Goal: Complete application form

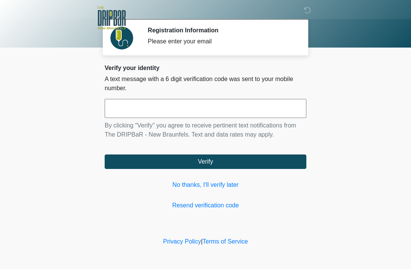
click at [211, 111] on input "text" at bounding box center [206, 108] width 202 height 19
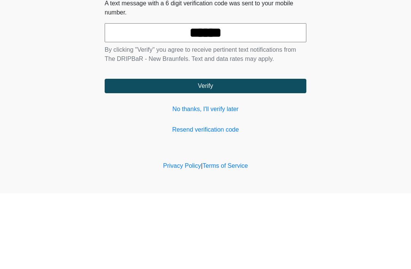
type input "******"
click at [269, 154] on button "Verify" at bounding box center [206, 161] width 202 height 14
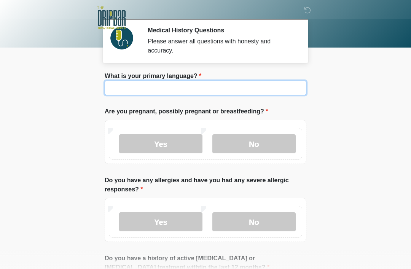
click at [260, 89] on input "What is your primary language?" at bounding box center [206, 88] width 202 height 14
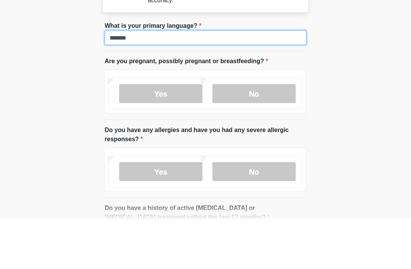
type input "*******"
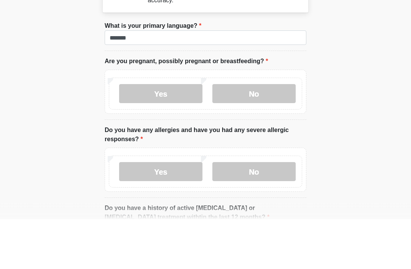
click at [261, 134] on label "No" at bounding box center [253, 143] width 83 height 19
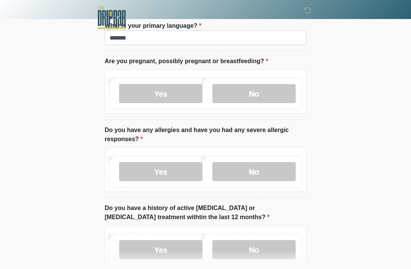
click at [255, 171] on label "No" at bounding box center [253, 171] width 83 height 19
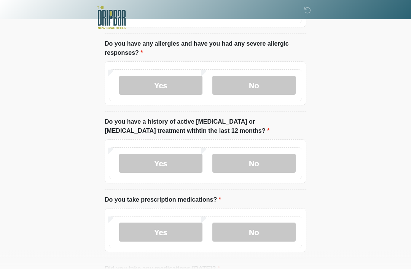
scroll to position [137, 0]
click at [260, 164] on label "No" at bounding box center [253, 163] width 83 height 19
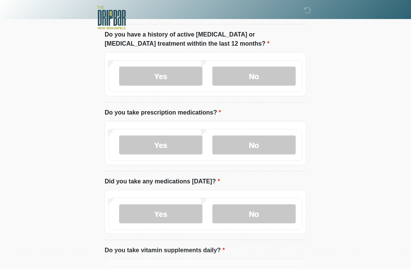
scroll to position [224, 0]
click at [256, 147] on label "No" at bounding box center [253, 144] width 83 height 19
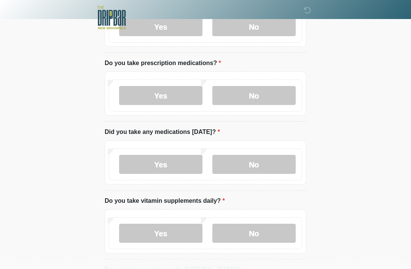
scroll to position [275, 0]
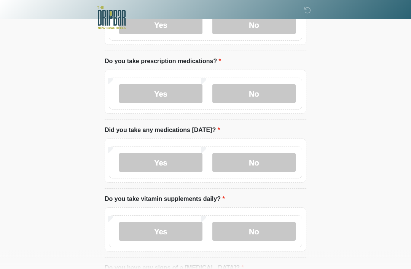
click at [258, 162] on label "No" at bounding box center [253, 162] width 83 height 19
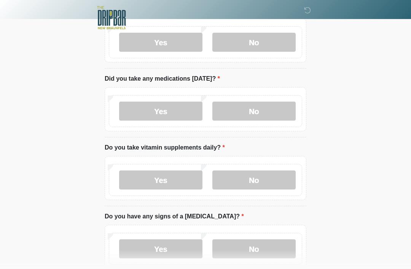
scroll to position [326, 0]
click at [170, 181] on label "Yes" at bounding box center [160, 179] width 83 height 19
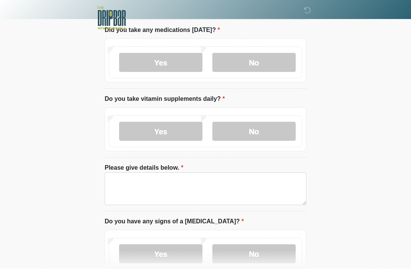
scroll to position [376, 0]
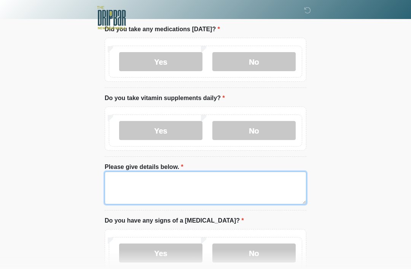
click at [254, 183] on textarea "Please give details below." at bounding box center [206, 188] width 202 height 33
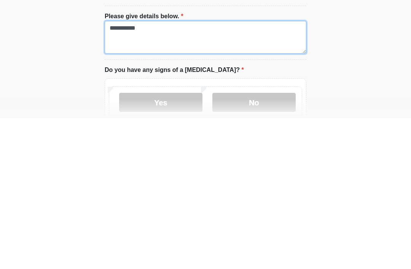
type textarea "**********"
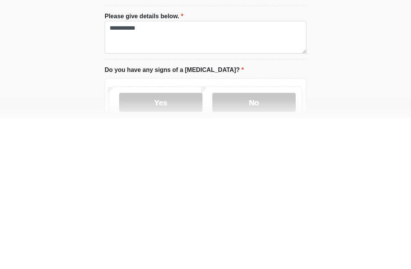
click at [266, 244] on label "No" at bounding box center [253, 253] width 83 height 19
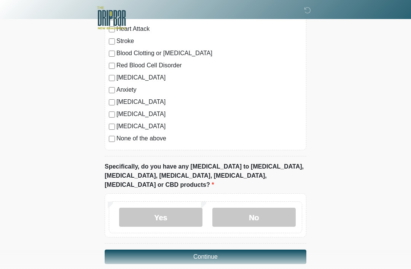
scroll to position [688, 0]
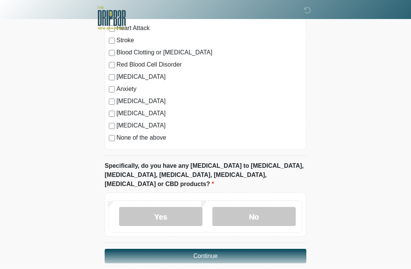
click at [262, 207] on label "No" at bounding box center [253, 216] width 83 height 19
click at [254, 249] on button "Continue" at bounding box center [206, 256] width 202 height 14
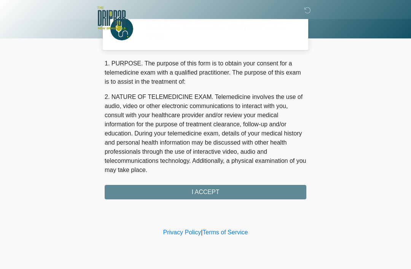
scroll to position [0, 0]
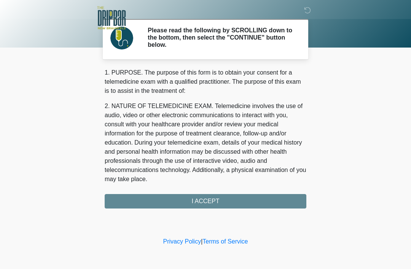
click at [265, 199] on div "1. PURPOSE. The purpose of this form is to obtain your consent for a telemedici…" at bounding box center [206, 138] width 202 height 140
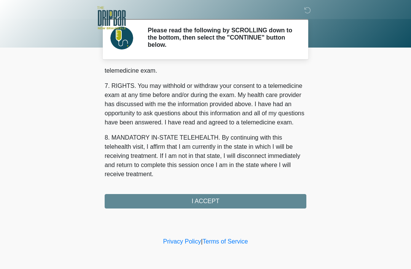
scroll to position [334, 0]
click at [223, 201] on button "I ACCEPT" at bounding box center [206, 201] width 202 height 14
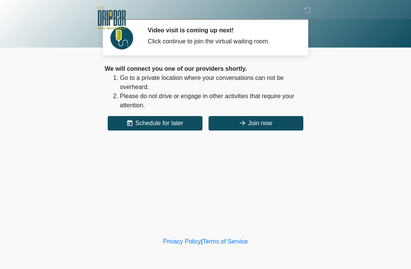
click at [268, 127] on button "Join now" at bounding box center [255, 123] width 95 height 14
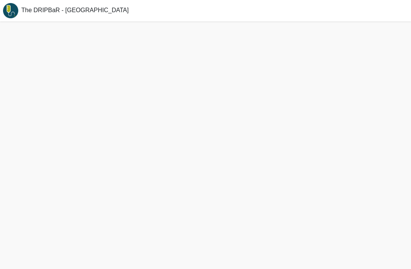
scroll to position [2, 0]
